Goal: Task Accomplishment & Management: Manage account settings

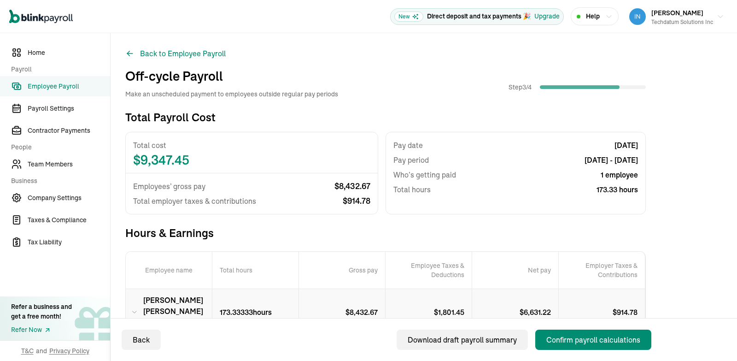
scroll to position [200, 0]
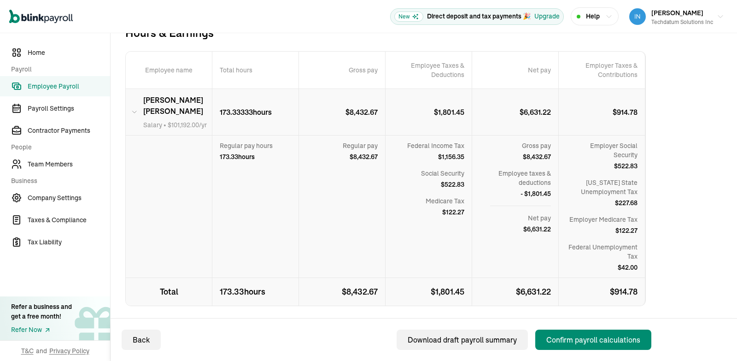
click at [706, 222] on div "Total Payroll Cost Total cost $ 9,347.45 Employees’ gross pay $ 8,432.67 Total …" at bounding box center [423, 142] width 597 height 465
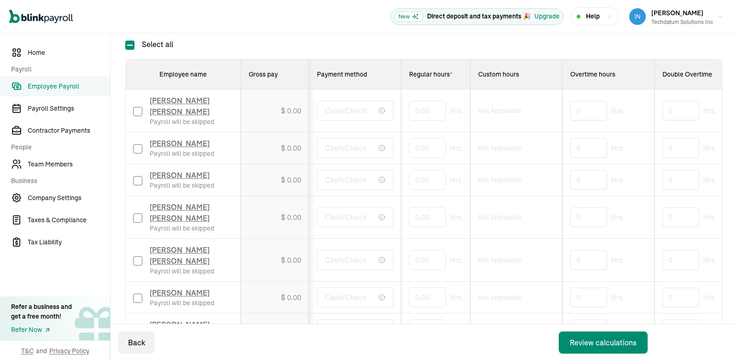
type input "01/31/2025"
type input "01/01/2025 ~ 01/31/2025"
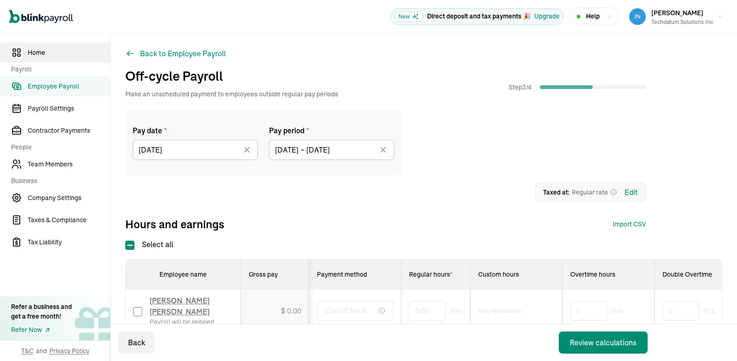
click at [42, 48] on span "Home" at bounding box center [69, 53] width 82 height 10
click at [724, 17] on icon "button" at bounding box center [719, 16] width 7 height 7
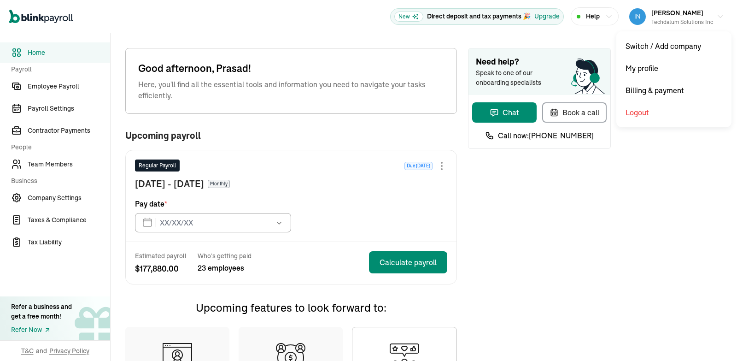
type input "08/29/2025"
click at [721, 16] on icon "button" at bounding box center [719, 16] width 7 height 7
